Goal: Information Seeking & Learning: Learn about a topic

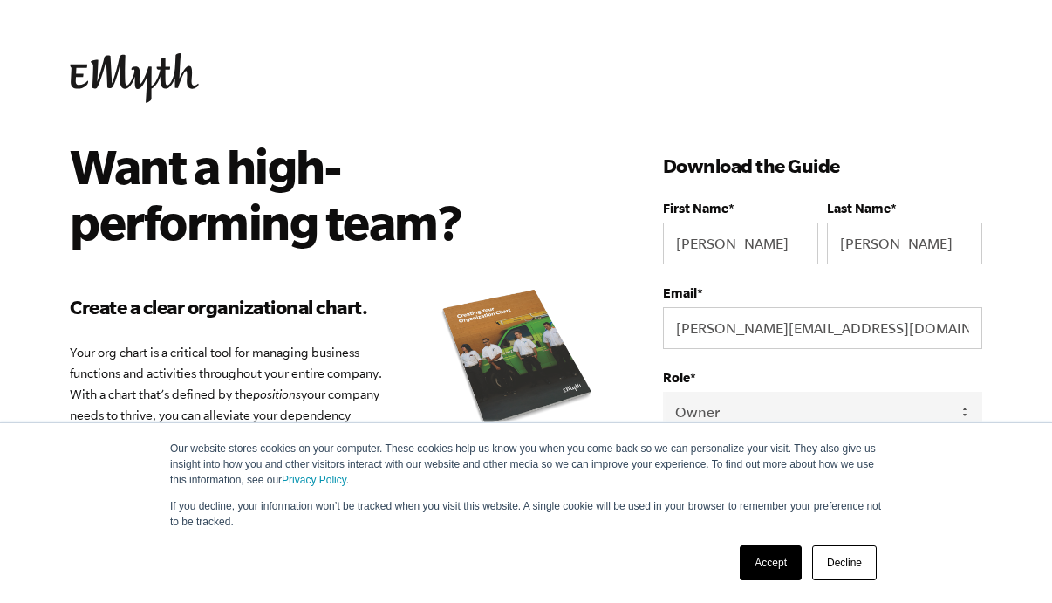
select select "Owner"
select select "76-150K"
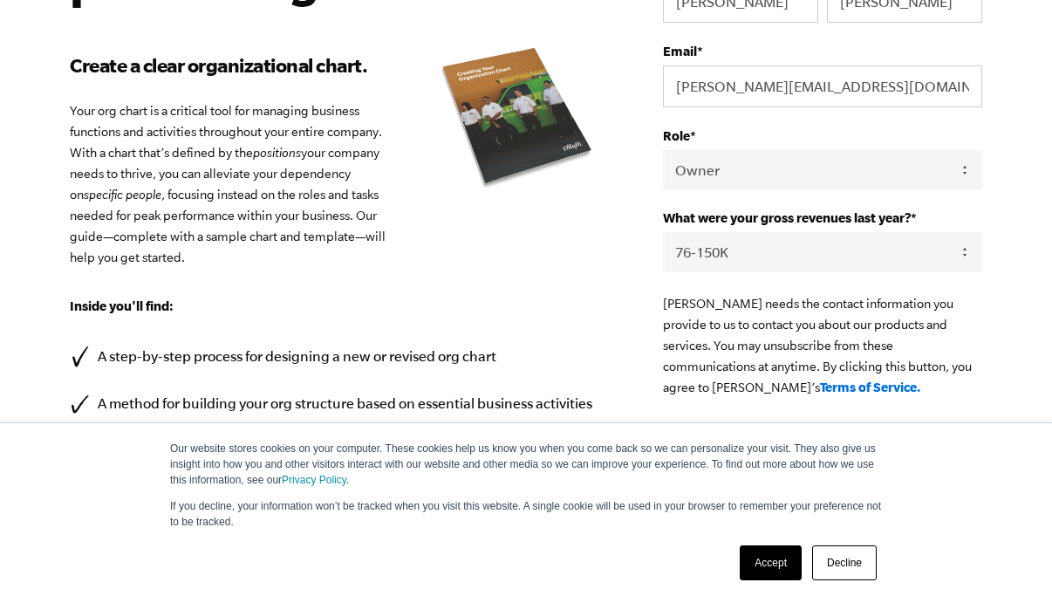
click at [256, 209] on p "Your org chart is a critical tool for managing business functions and activitie…" at bounding box center [340, 184] width 541 height 168
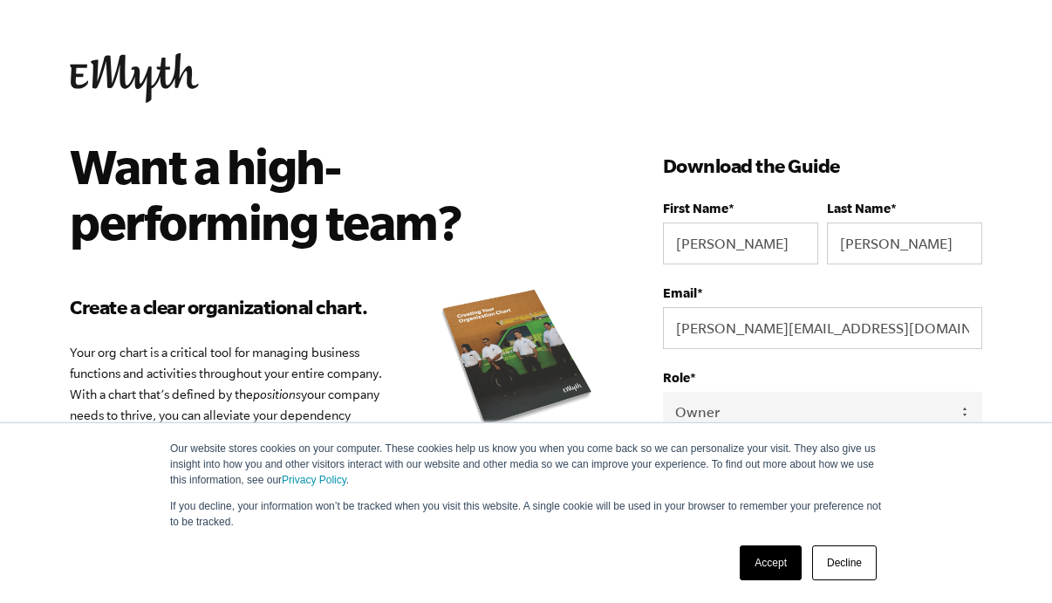
click at [408, 140] on h2 "Want a high-performing team?" at bounding box center [328, 194] width 516 height 112
click at [585, 102] on link at bounding box center [526, 78] width 913 height 50
